Goal: Transaction & Acquisition: Purchase product/service

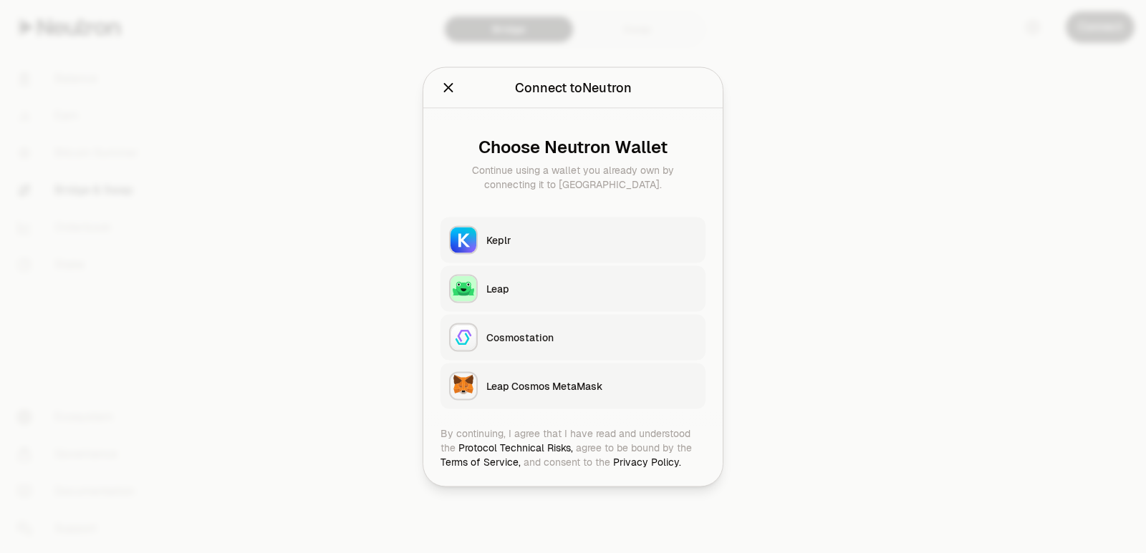
click at [558, 239] on div "Keplr" at bounding box center [591, 240] width 210 height 14
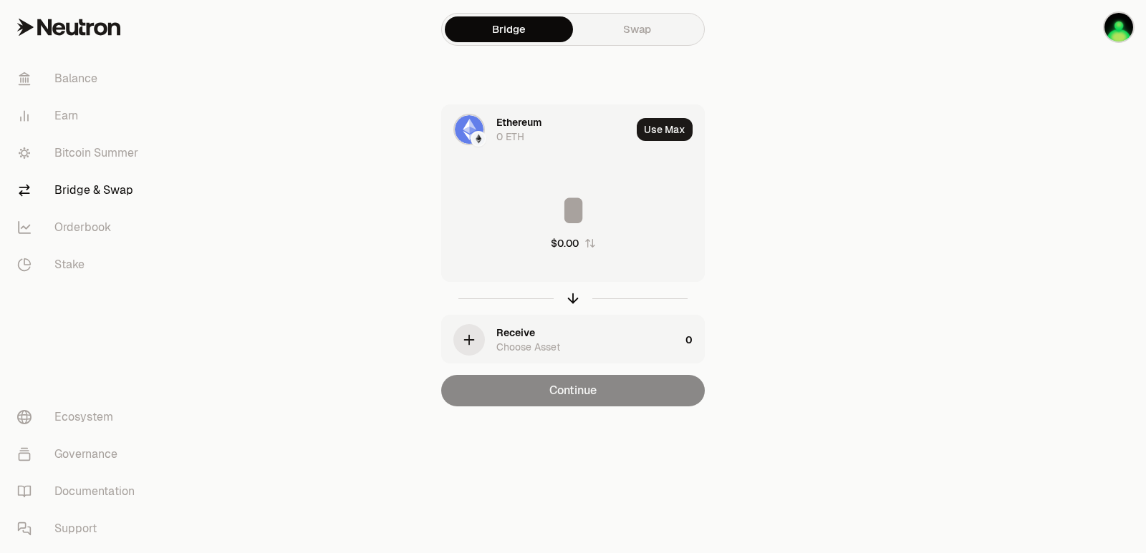
click at [568, 306] on div at bounding box center [572, 298] width 263 height 33
click at [568, 294] on icon "button" at bounding box center [573, 299] width 16 height 16
click at [506, 119] on div "Ethereum" at bounding box center [518, 122] width 45 height 14
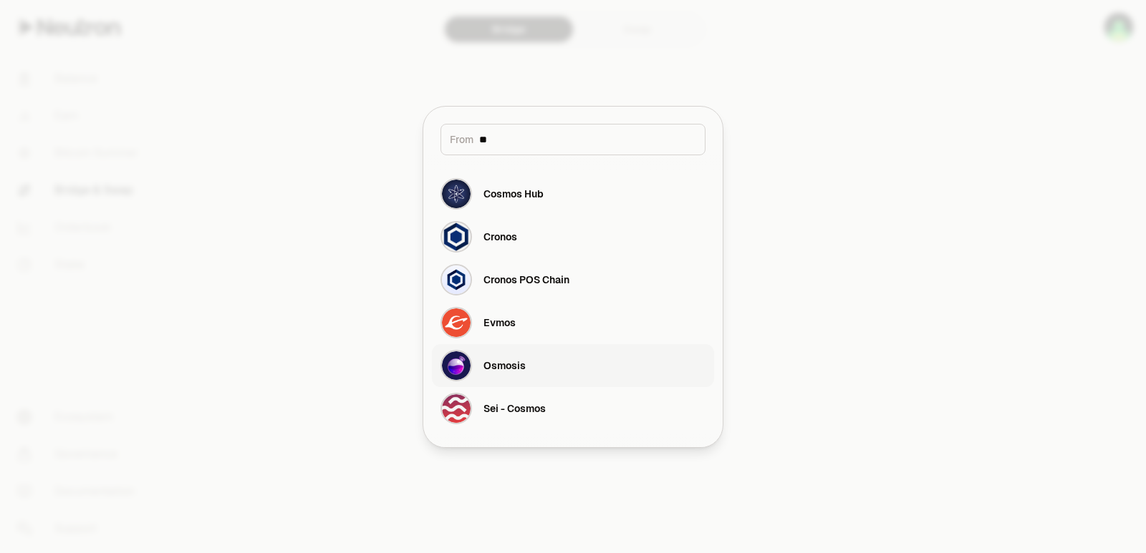
type input "**"
click at [523, 372] on div "Osmosis" at bounding box center [504, 366] width 42 height 14
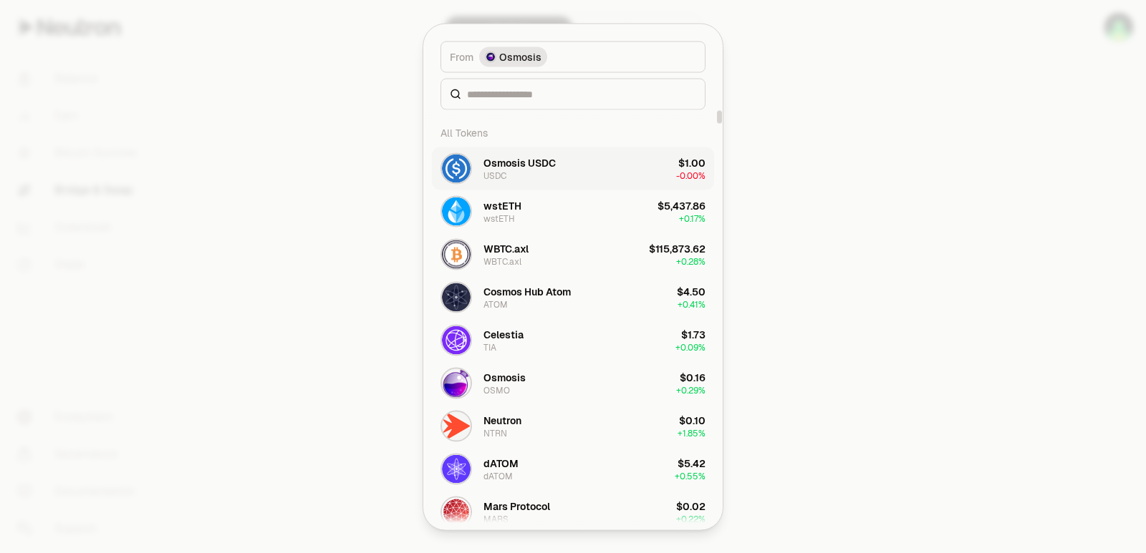
click at [521, 171] on div "Osmosis USDC USDC" at bounding box center [519, 168] width 72 height 26
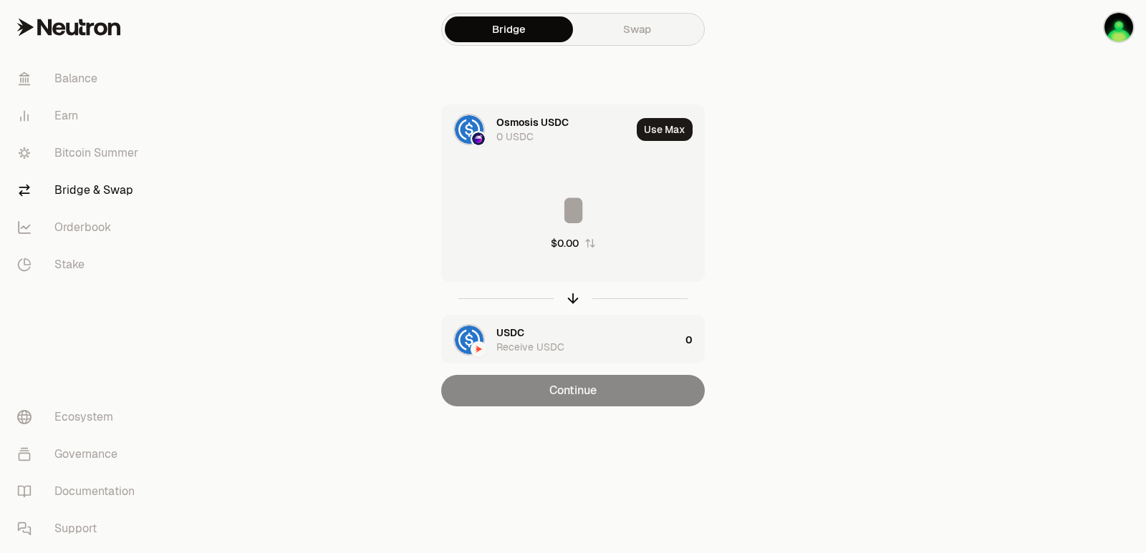
click at [508, 336] on div "USDC" at bounding box center [510, 333] width 28 height 14
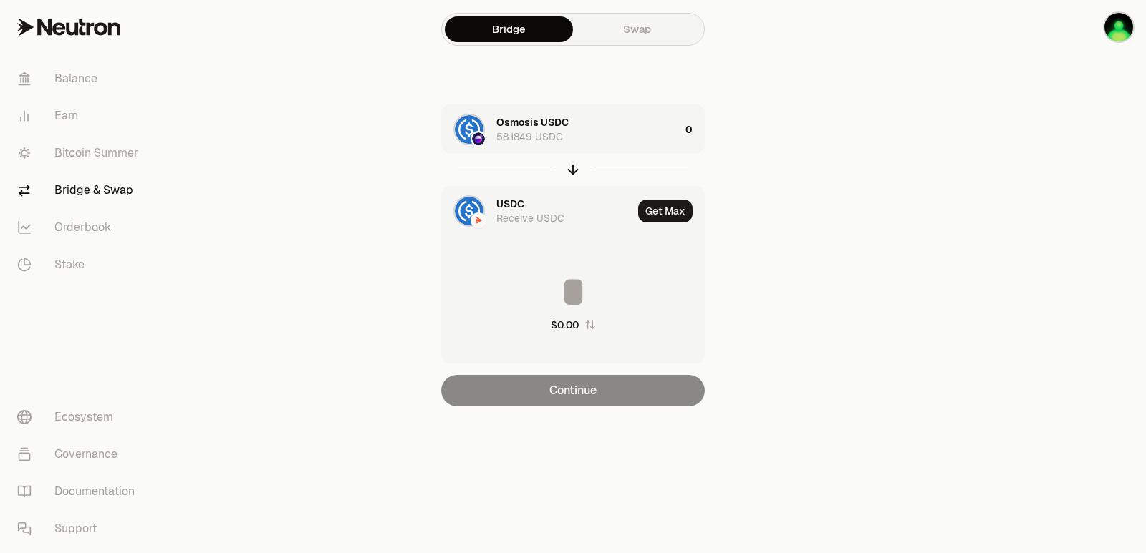
click at [526, 200] on div "USDC Receive USDC" at bounding box center [564, 211] width 136 height 29
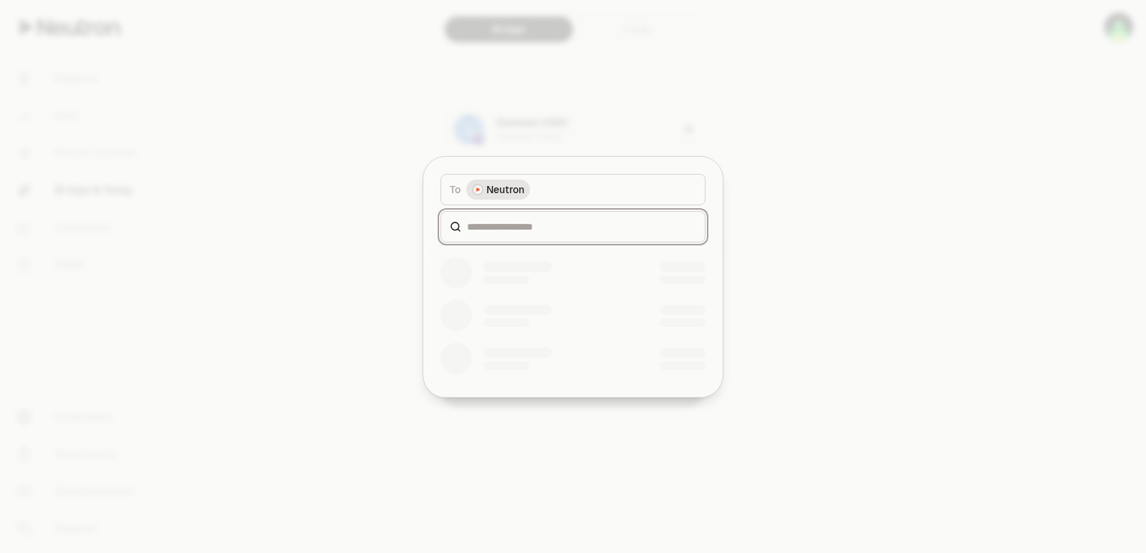
click at [515, 223] on input at bounding box center [581, 227] width 229 height 14
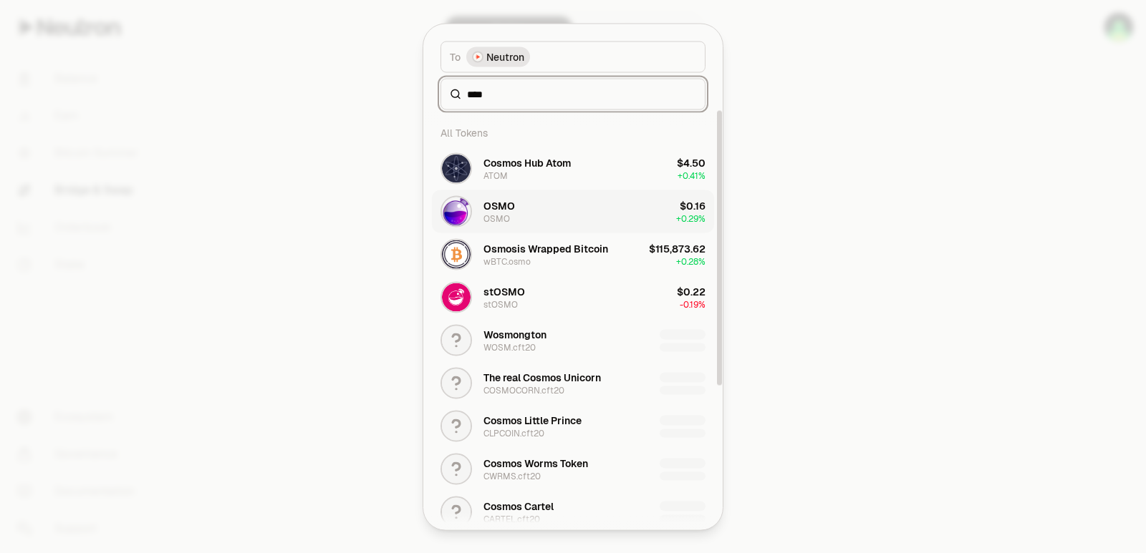
type input "****"
click at [537, 213] on button "OSMO OSMO $0.16 + 0.29%" at bounding box center [573, 211] width 282 height 43
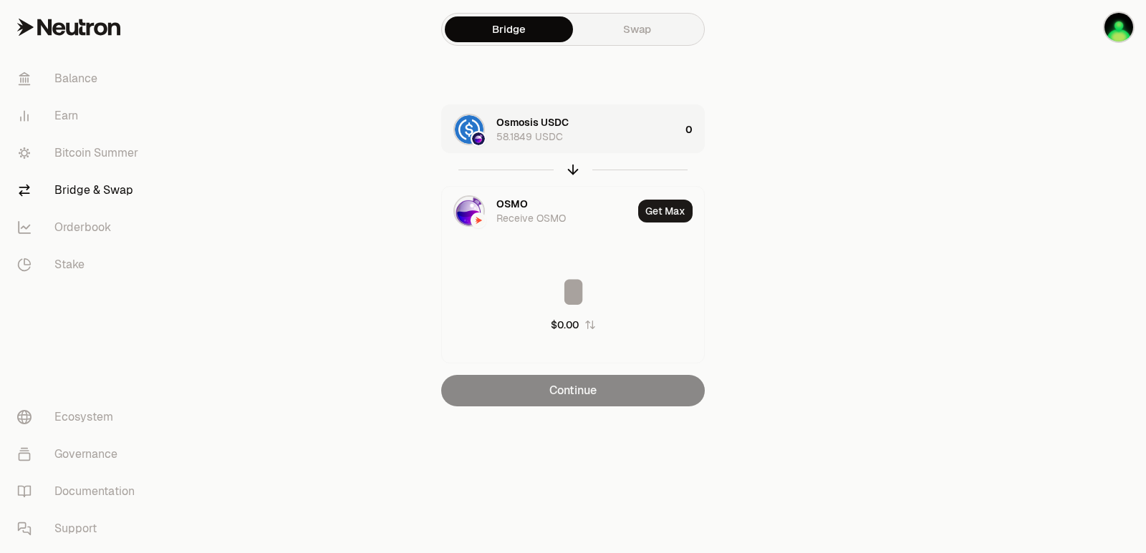
click at [633, 142] on div "Osmosis USDC 58.1849 USDC" at bounding box center [587, 129] width 183 height 29
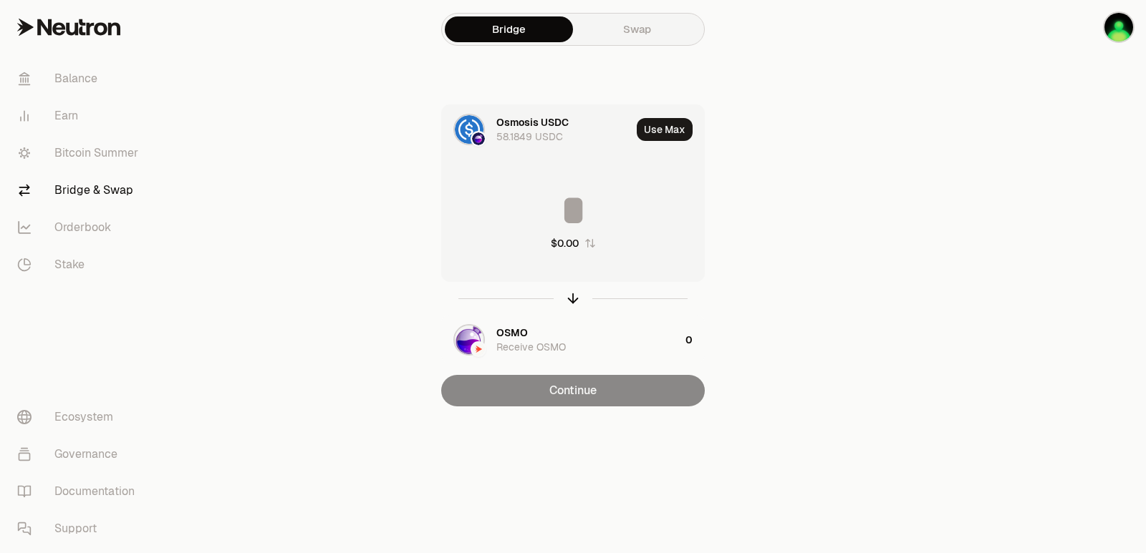
click at [299, 145] on section "Bridge Swap Osmosis USDC 58.1849 USDC Use Max $0.00 OSMO Receive OSMO 0 Continue" at bounding box center [573, 232] width 551 height 464
click at [573, 296] on icon "button" at bounding box center [573, 299] width 16 height 16
click at [667, 127] on button "Use Max" at bounding box center [664, 129] width 56 height 23
type input "*********"
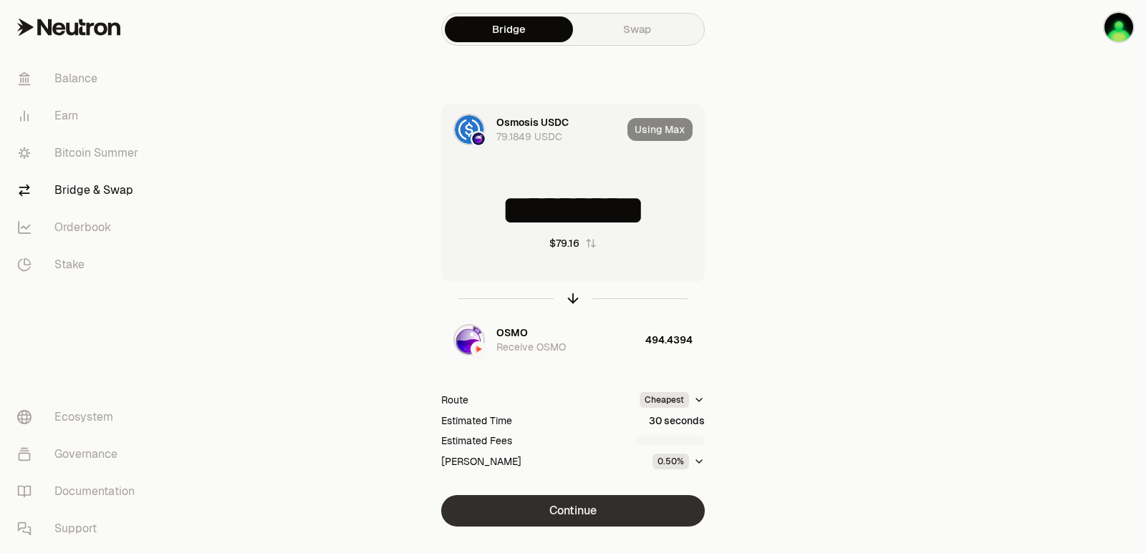
click at [553, 513] on button "Continue" at bounding box center [572, 511] width 263 height 32
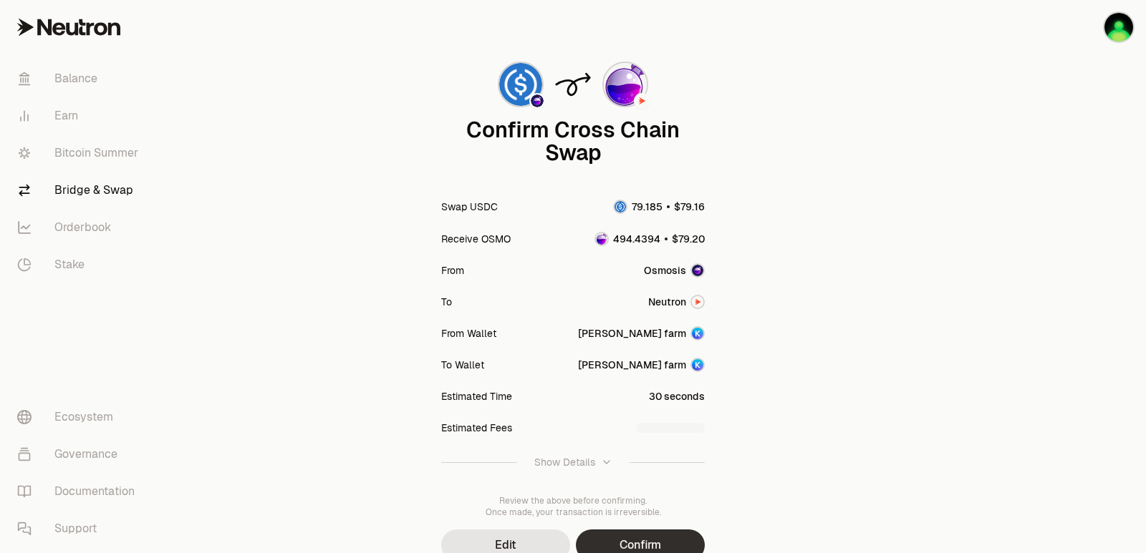
scroll to position [118, 0]
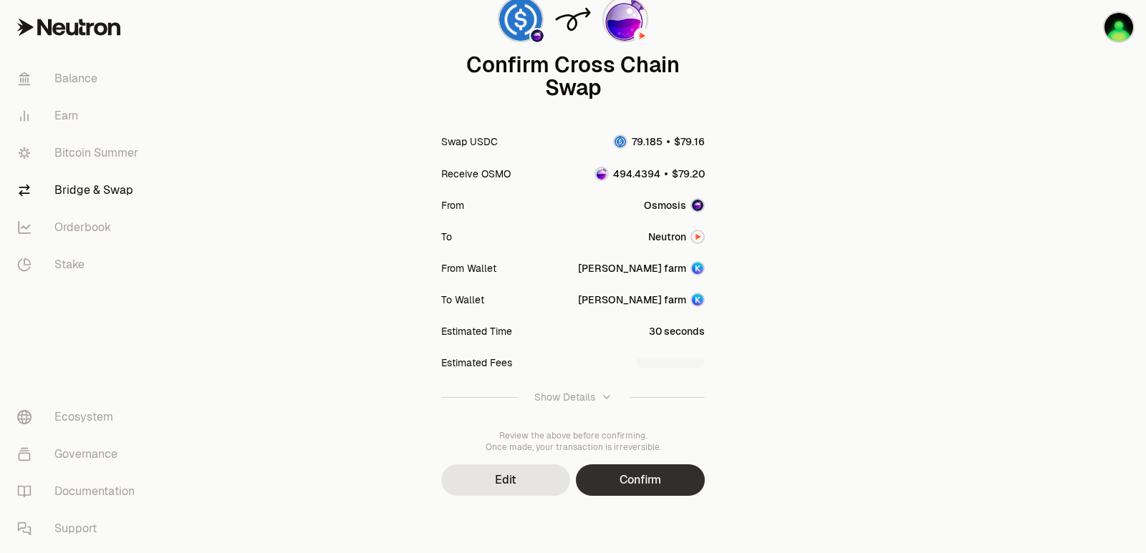
click at [616, 475] on button "Confirm" at bounding box center [640, 481] width 129 height 32
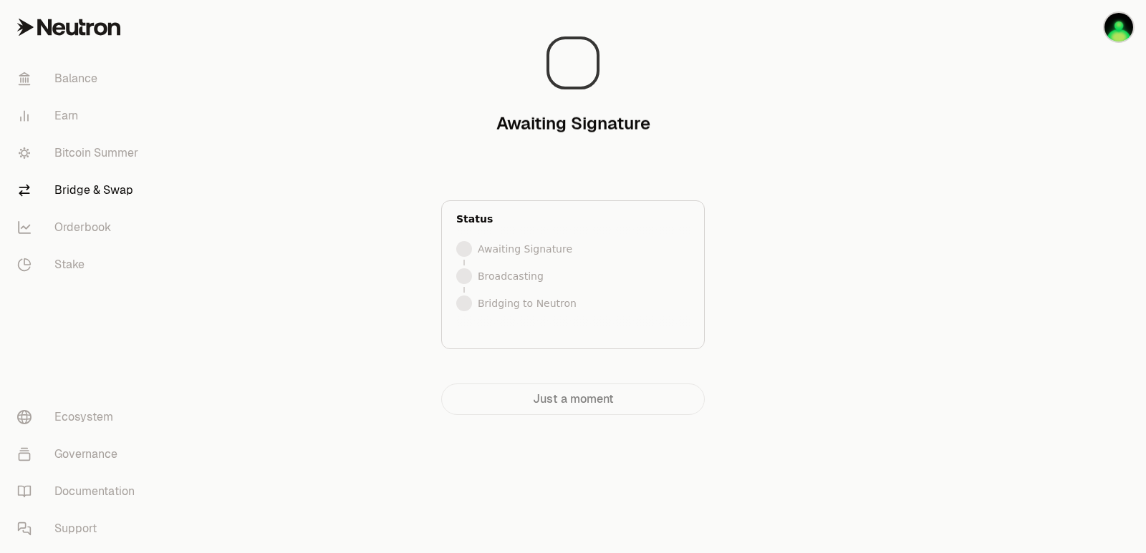
scroll to position [0, 0]
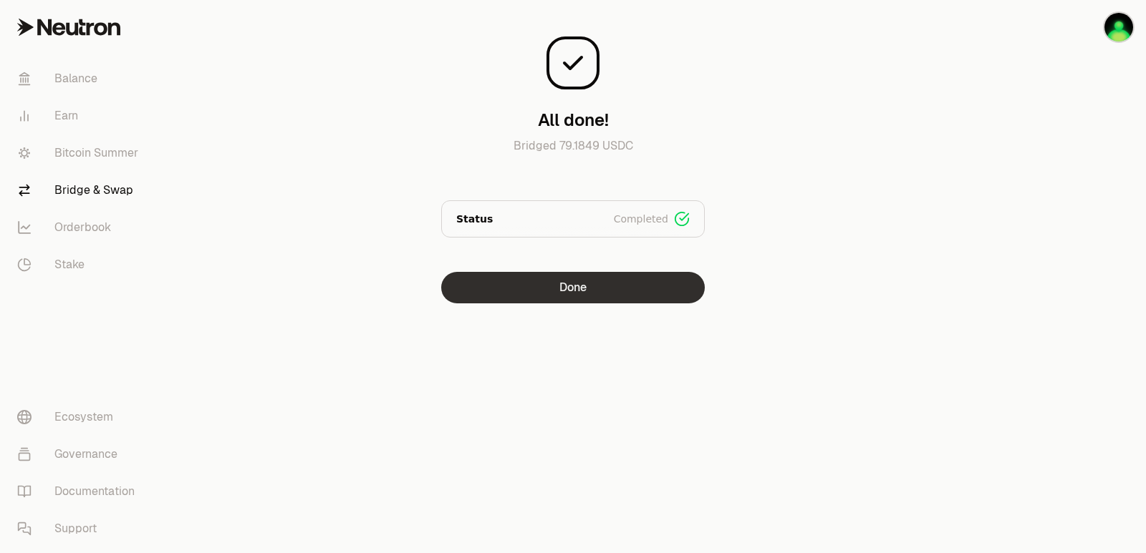
click at [539, 279] on button "Done" at bounding box center [572, 288] width 263 height 32
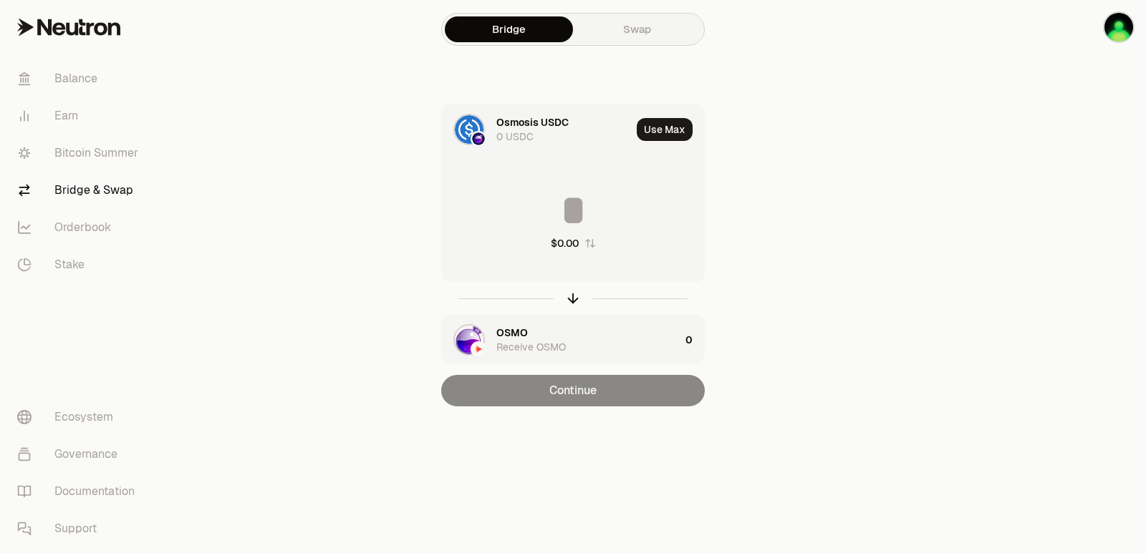
click at [357, 233] on div "Osmosis USDC 0 USDC Use Max $0.00 OSMO Receive OSMO 0 Continue" at bounding box center [572, 256] width 481 height 302
click at [939, 105] on main "Bridge Swap Osmosis USDC 0 USDC Use Max $0.00 OSMO Receive OSMO 0 Continue" at bounding box center [652, 232] width 985 height 464
click at [1009, 271] on div at bounding box center [1065, 232] width 160 height 464
click at [572, 299] on icon "button" at bounding box center [573, 299] width 16 height 16
